Goal: Transaction & Acquisition: Download file/media

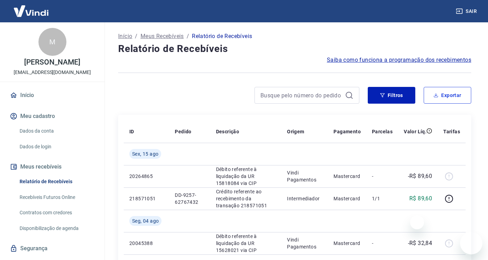
click at [426, 100] on button "Exportar" at bounding box center [447, 95] width 48 height 17
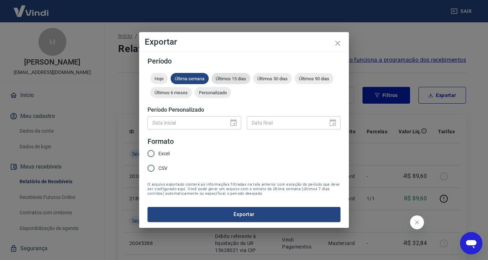
click at [235, 80] on span "Últimos 15 dias" at bounding box center [230, 78] width 39 height 5
click at [152, 154] on input "Excel" at bounding box center [151, 153] width 15 height 15
radio input "true"
click at [235, 216] on button "Exportar" at bounding box center [243, 214] width 193 height 15
